Goal: Transaction & Acquisition: Download file/media

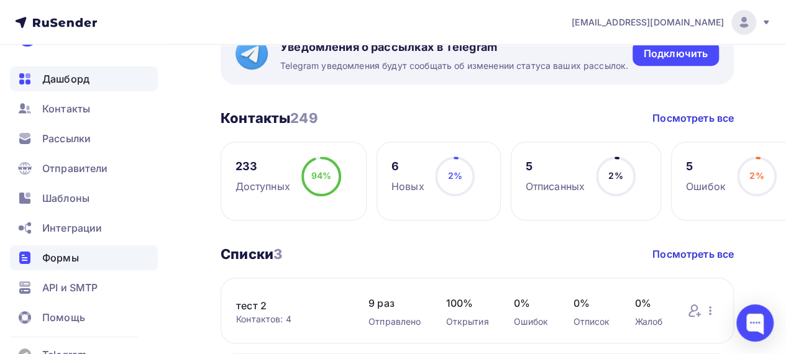
scroll to position [57, 0]
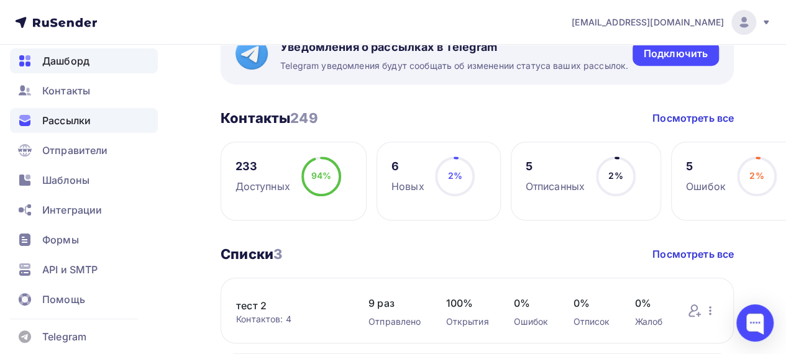
click at [80, 120] on span "Рассылки" at bounding box center [66, 120] width 48 height 15
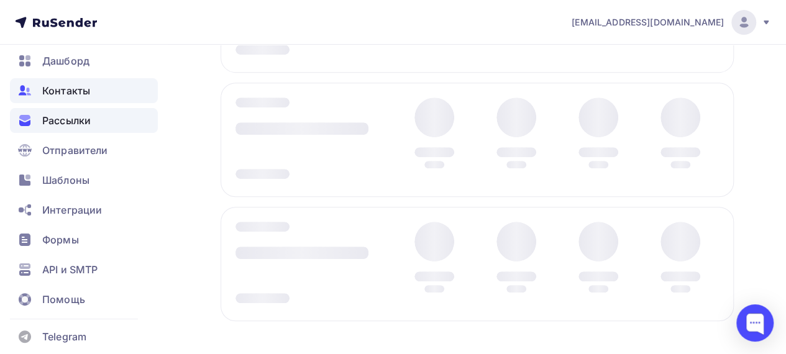
click at [77, 94] on span "Контакты" at bounding box center [66, 90] width 48 height 15
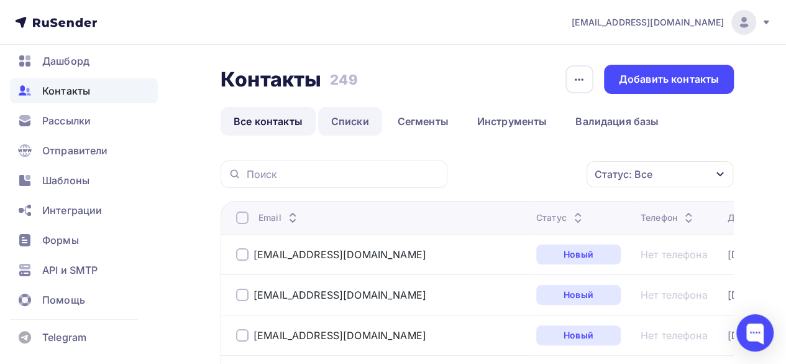
click at [350, 122] on link "Списки" at bounding box center [350, 121] width 64 height 29
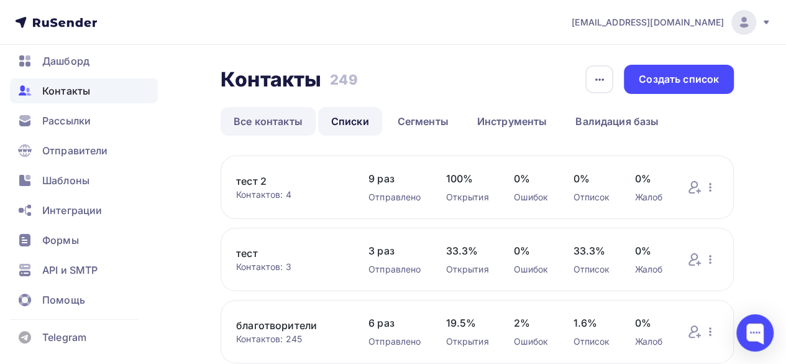
click at [263, 120] on link "Все контакты" at bounding box center [268, 121] width 95 height 29
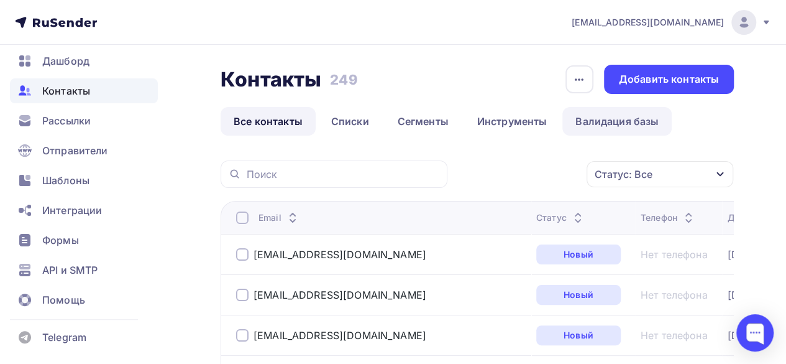
click at [595, 130] on link "Валидация базы" at bounding box center [617, 121] width 109 height 29
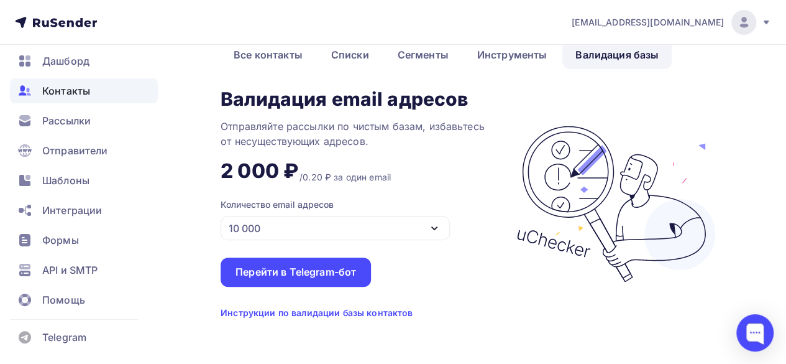
scroll to position [71, 0]
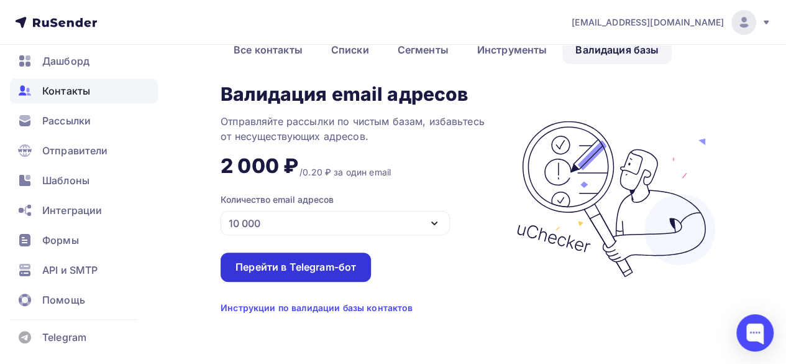
click at [320, 273] on div "Перейти в Telegram-бот" at bounding box center [296, 267] width 121 height 14
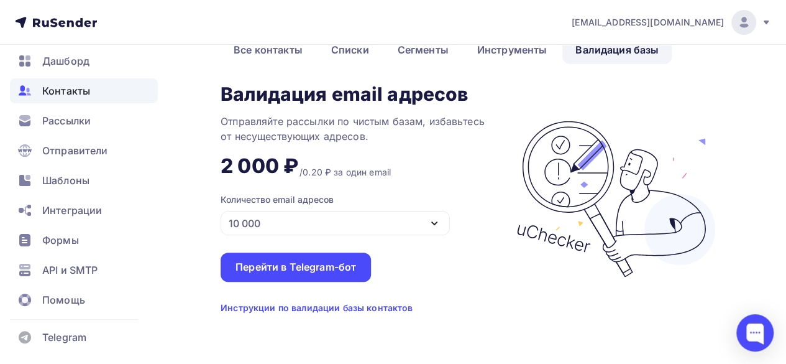
click at [333, 305] on div "Инструкции по валидации базы контактов" at bounding box center [317, 308] width 192 height 12
click at [359, 50] on link "Списки" at bounding box center [350, 49] width 64 height 29
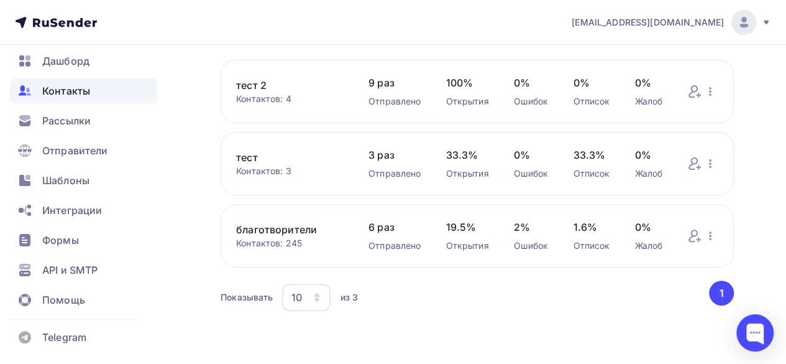
scroll to position [97, 0]
click at [712, 235] on icon "button" at bounding box center [710, 235] width 15 height 15
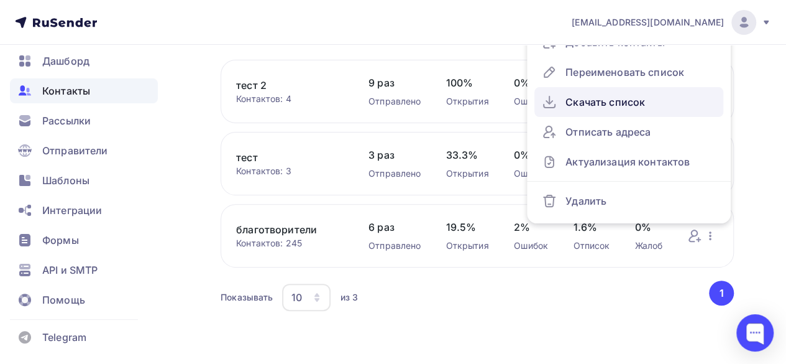
click at [608, 108] on div "Скачать список" at bounding box center [629, 102] width 174 height 20
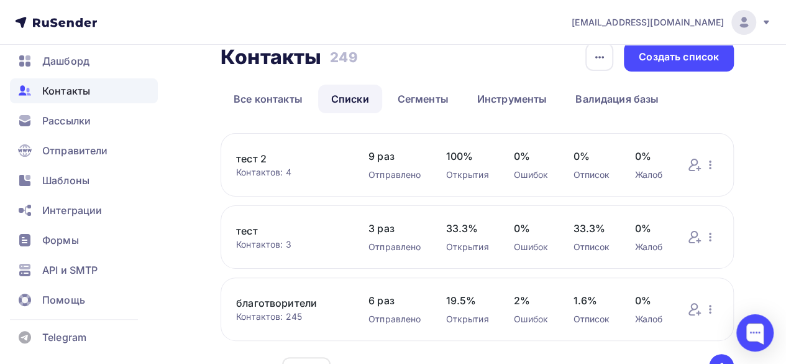
scroll to position [0, 0]
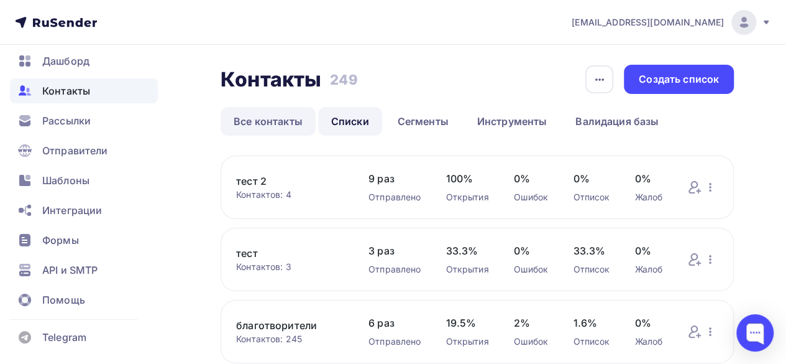
click at [265, 119] on link "Все контакты" at bounding box center [268, 121] width 95 height 29
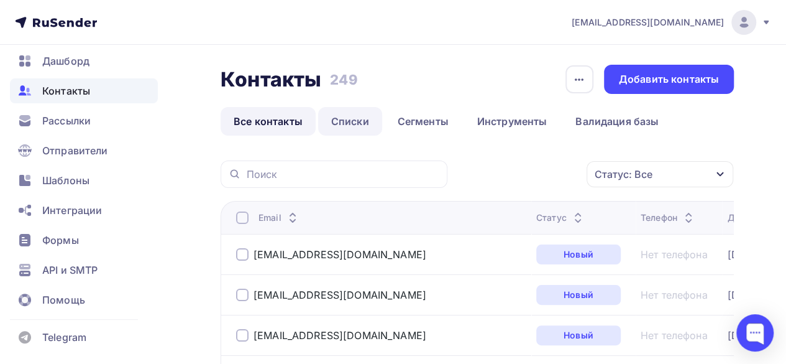
click at [363, 122] on link "Списки" at bounding box center [350, 121] width 64 height 29
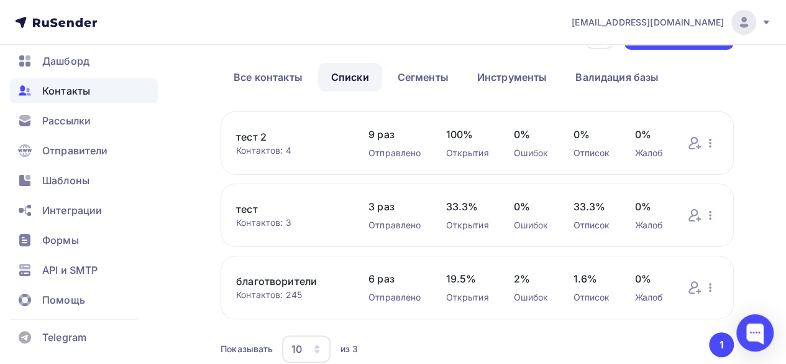
scroll to position [97, 0]
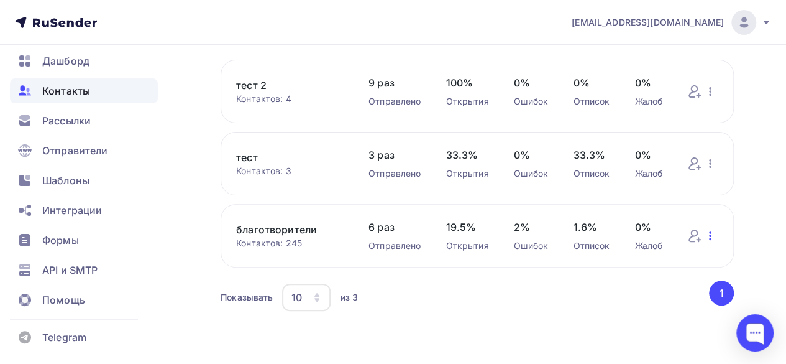
click at [711, 237] on icon "button" at bounding box center [710, 235] width 15 height 15
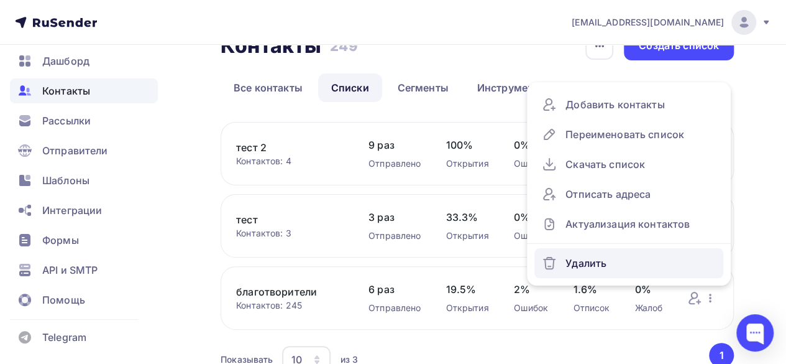
scroll to position [0, 0]
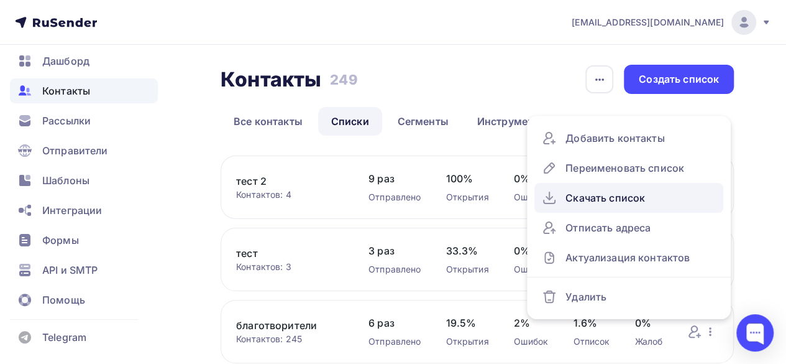
click at [619, 189] on div "Скачать список" at bounding box center [629, 198] width 174 height 20
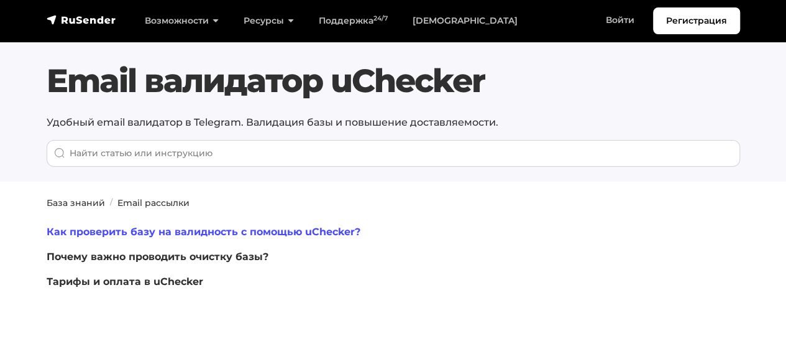
click at [339, 227] on link "Как проверить базу на валидность с помощью uChecker?" at bounding box center [204, 232] width 314 height 12
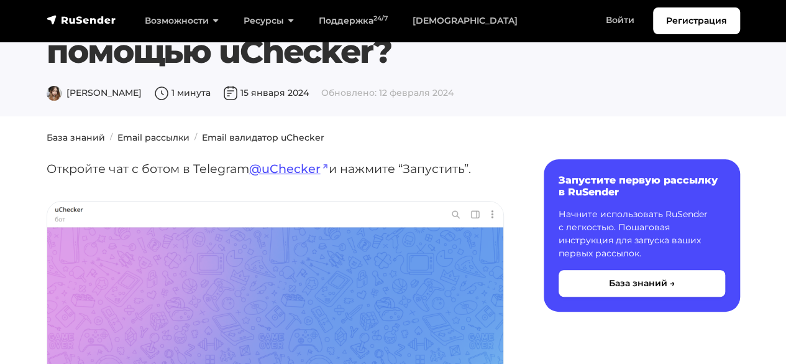
scroll to position [62, 0]
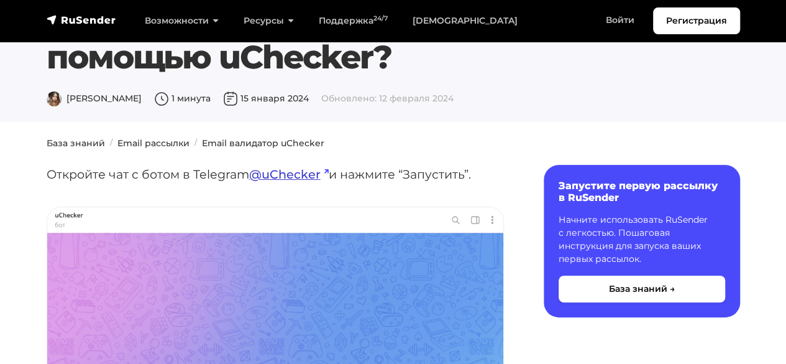
click at [282, 173] on link "@uChecker" at bounding box center [289, 174] width 80 height 15
click at [294, 172] on link "@uChecker" at bounding box center [289, 174] width 80 height 15
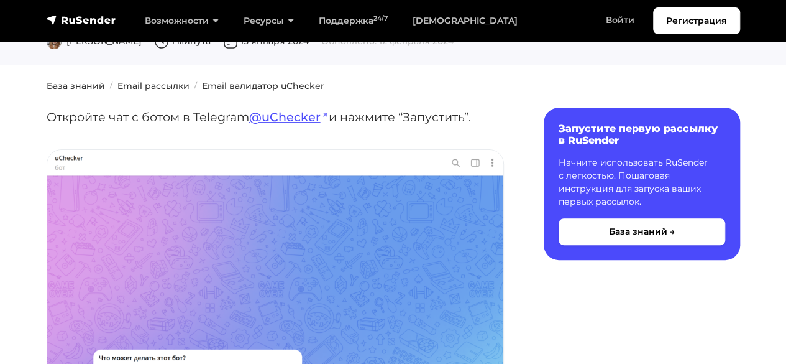
scroll to position [0, 0]
